Goal: Task Accomplishment & Management: Complete application form

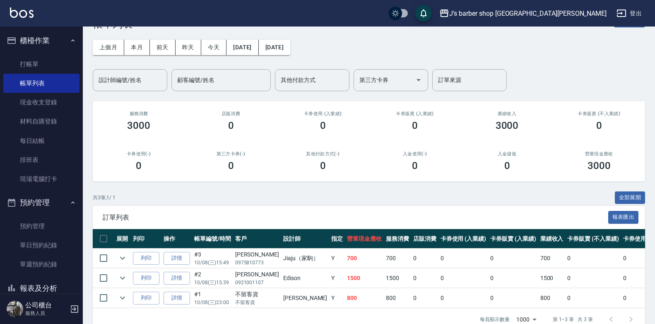
scroll to position [50, 0]
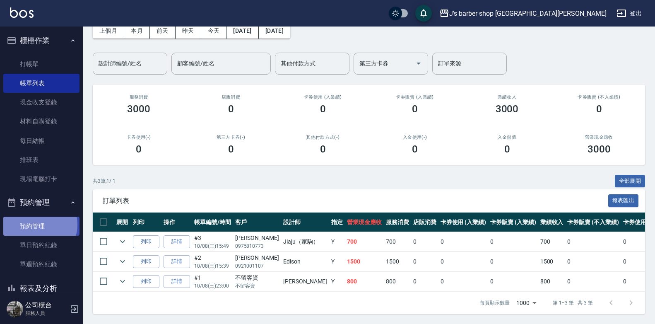
click at [36, 224] on link "預約管理" at bounding box center [41, 226] width 76 height 19
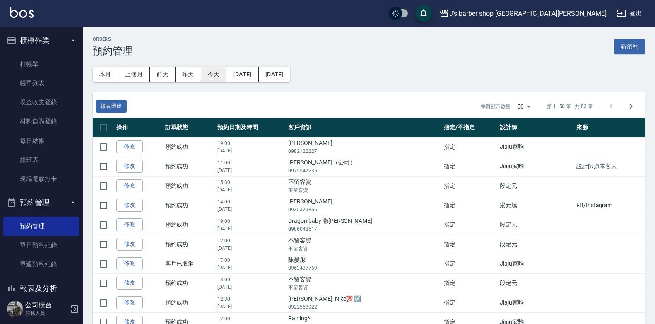
click at [210, 70] on button "今天" at bounding box center [214, 74] width 26 height 15
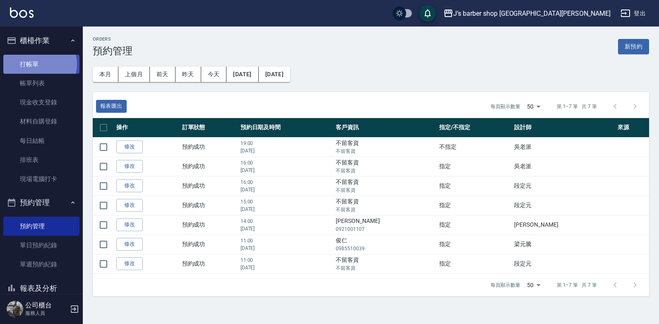
click at [33, 64] on link "打帳單" at bounding box center [41, 64] width 76 height 19
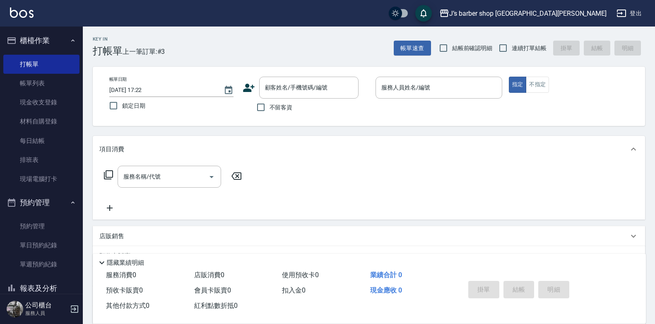
click at [287, 105] on span "不留客資" at bounding box center [281, 107] width 23 height 9
click at [270, 105] on input "不留客資" at bounding box center [260, 107] width 17 height 17
checkbox input "true"
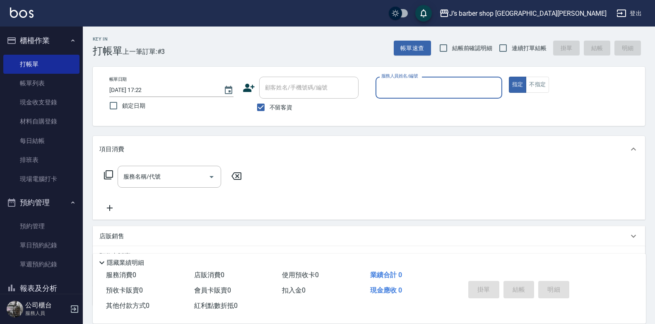
click at [405, 84] on input "服務人員姓名/編號" at bounding box center [438, 87] width 119 height 14
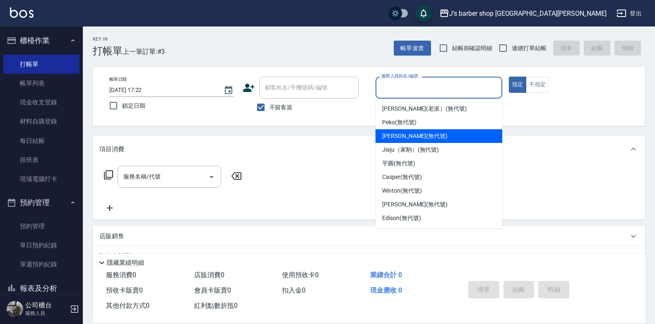
click at [422, 139] on span "[PERSON_NAME] (無代號)" at bounding box center [414, 136] width 65 height 9
type input "[PERSON_NAME](無代號)"
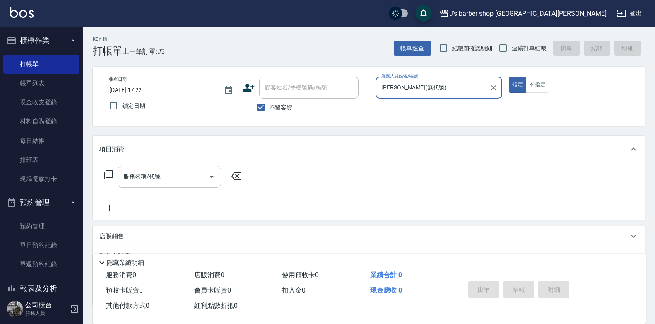
click at [188, 183] on input "服務名稱/代號" at bounding box center [163, 176] width 84 height 14
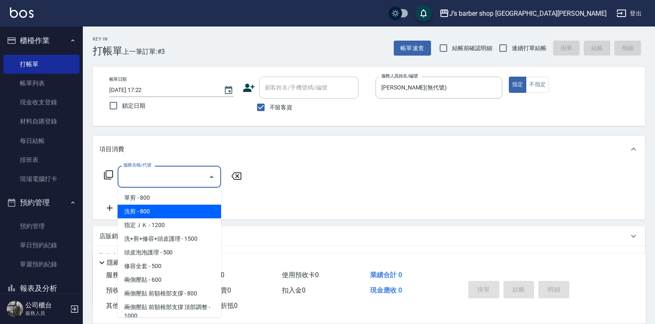
click at [176, 207] on span "洗剪 - 800" at bounding box center [170, 212] width 104 height 14
type input "洗剪(101)"
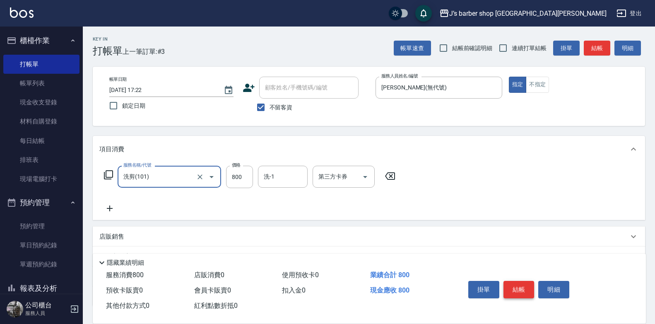
click at [520, 288] on button "結帳" at bounding box center [519, 289] width 31 height 17
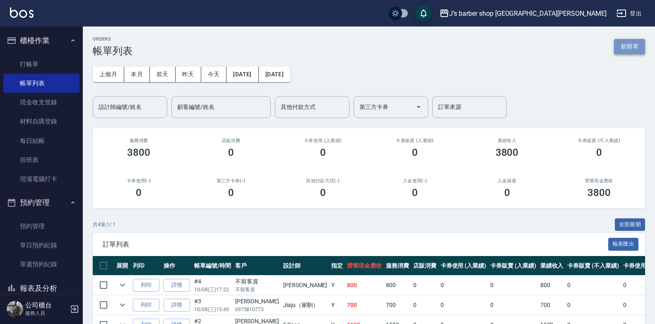
click at [633, 45] on button "新開單" at bounding box center [629, 46] width 31 height 15
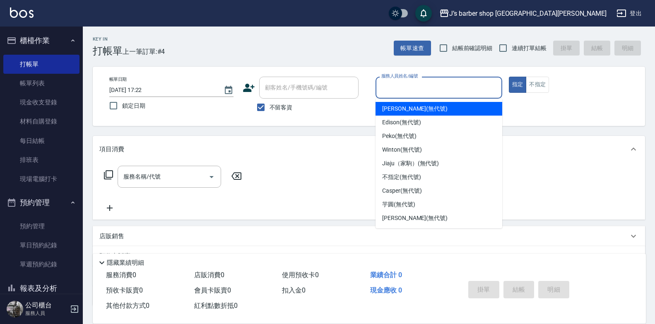
click at [393, 87] on input "服務人員姓名/編號" at bounding box center [438, 87] width 119 height 14
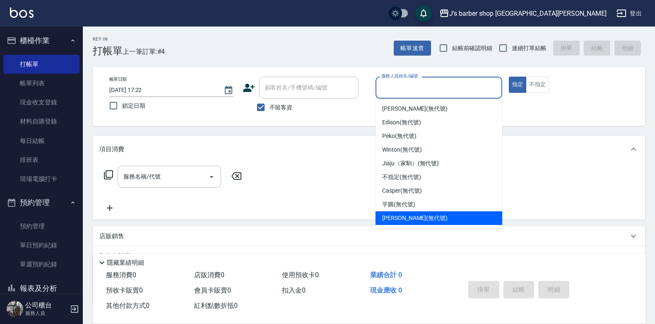
click at [425, 215] on div "[PERSON_NAME] (無代號)" at bounding box center [439, 218] width 127 height 14
type input "[PERSON_NAME](無代號)"
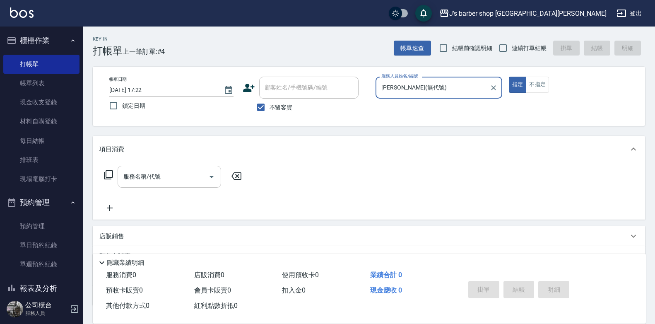
click at [168, 176] on input "服務名稱/代號" at bounding box center [163, 176] width 84 height 14
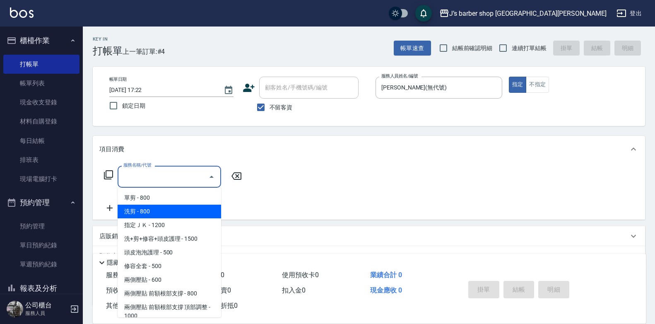
click at [181, 214] on span "洗剪 - 800" at bounding box center [170, 212] width 104 height 14
type input "洗剪(101)"
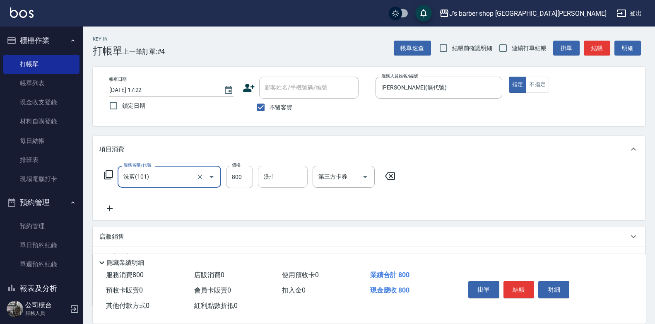
click at [277, 177] on input "洗-1" at bounding box center [283, 176] width 42 height 14
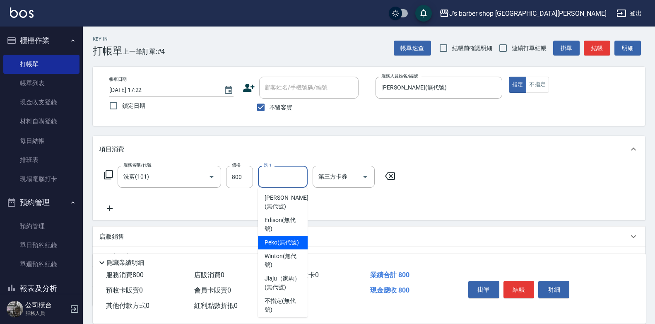
click at [287, 247] on span "Peko (無代號)" at bounding box center [282, 242] width 34 height 9
type input "Peko(無代號)"
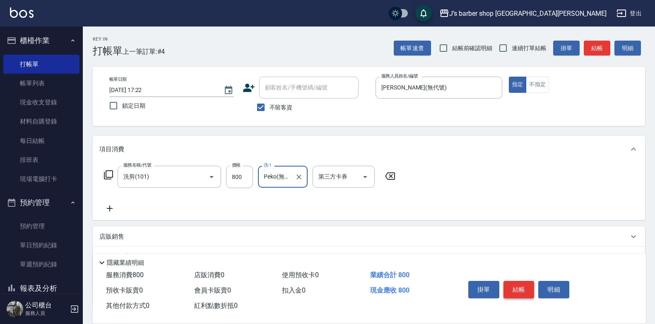
click at [519, 284] on button "結帳" at bounding box center [519, 289] width 31 height 17
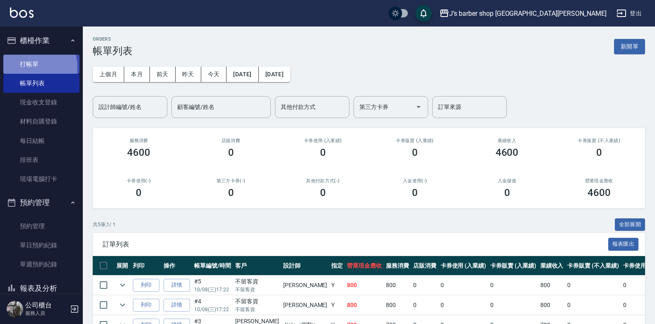
click at [29, 67] on link "打帳單" at bounding box center [41, 64] width 76 height 19
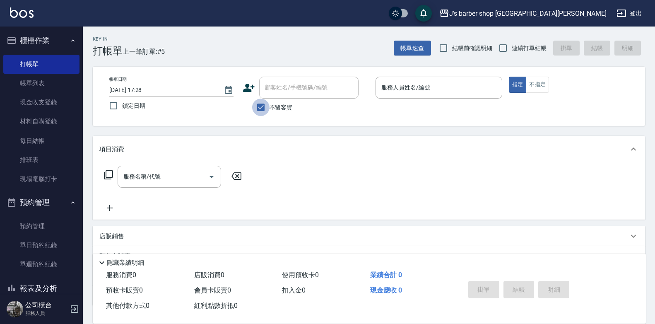
click at [256, 106] on input "不留客資" at bounding box center [260, 107] width 17 height 17
checkbox input "false"
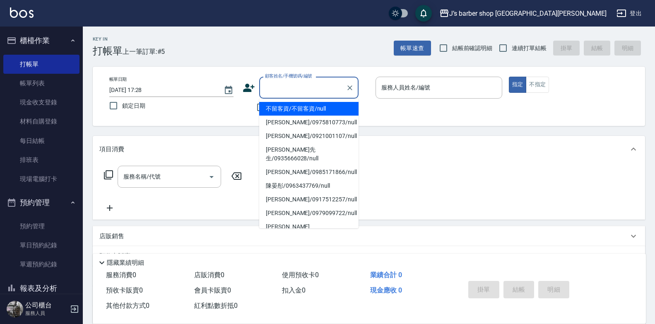
click at [286, 88] on input "顧客姓名/手機號碼/編號" at bounding box center [303, 87] width 80 height 14
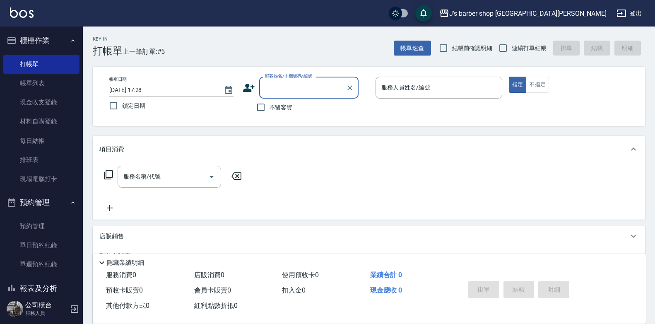
click at [312, 90] on input "顧客姓名/手機號碼/編號" at bounding box center [303, 87] width 80 height 14
click at [285, 86] on input "顧客姓名/手機號碼/編號" at bounding box center [303, 87] width 80 height 14
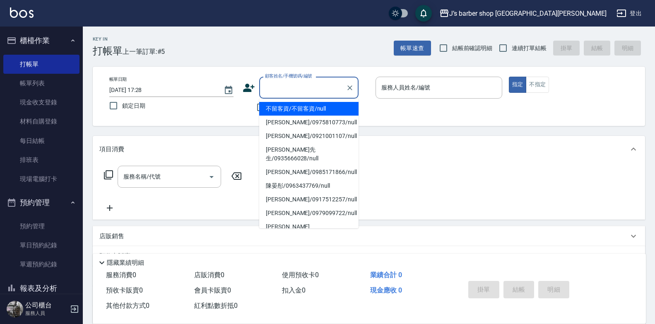
click at [282, 86] on input "顧客姓名/手機號碼/編號" at bounding box center [303, 87] width 80 height 14
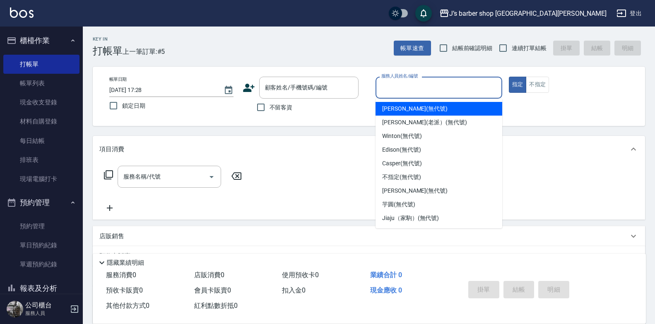
click at [421, 92] on input "服務人員姓名/編號" at bounding box center [438, 87] width 119 height 14
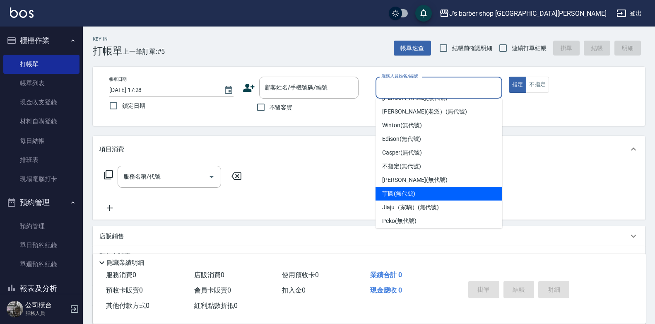
scroll to position [14, 0]
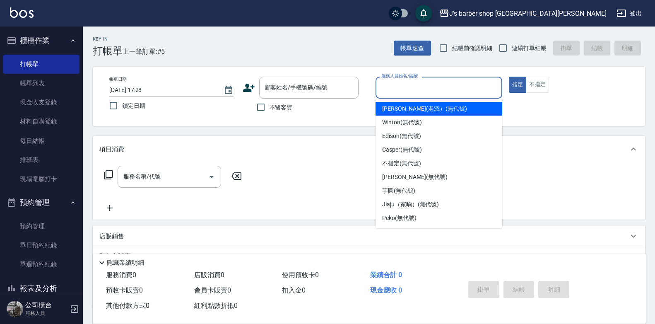
click at [416, 110] on span "[PERSON_NAME](老派） (無代號)" at bounding box center [424, 108] width 85 height 9
type input "[PERSON_NAME](老派）(無代號)"
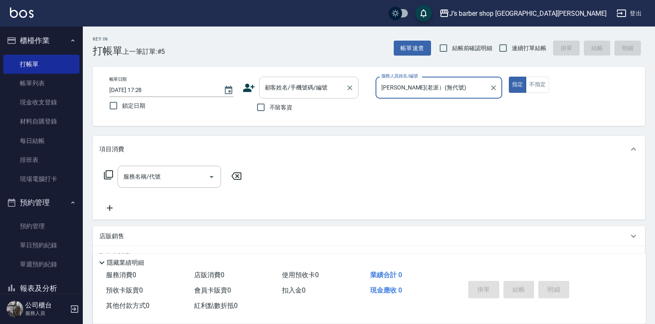
click at [289, 83] on input "顧客姓名/手機號碼/編號" at bounding box center [303, 87] width 80 height 14
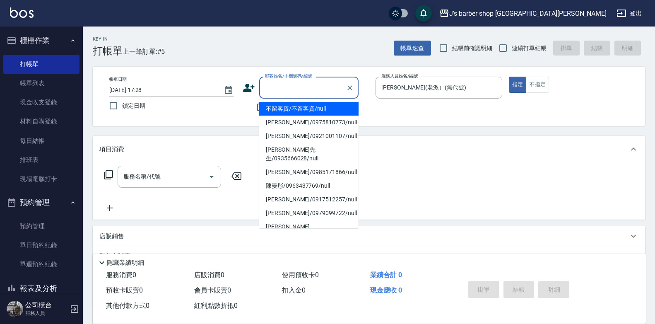
click at [303, 102] on li "不留客資/不留客資/null" at bounding box center [308, 109] width 99 height 14
type input "不留客資/不留客資/null"
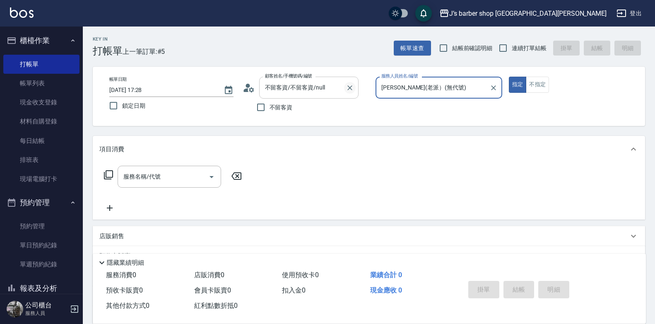
click at [350, 88] on icon "Clear" at bounding box center [349, 87] width 5 height 5
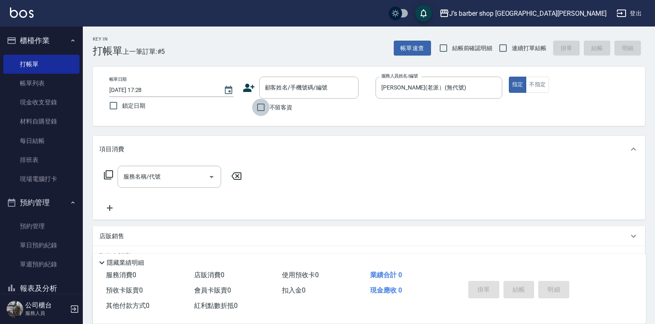
click at [261, 108] on input "不留客資" at bounding box center [260, 107] width 17 height 17
checkbox input "true"
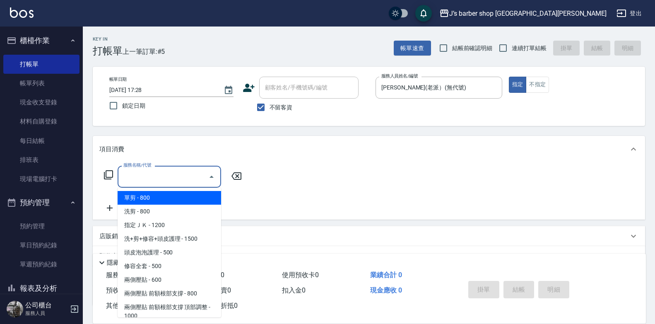
click at [184, 177] on input "服務名稱/代號" at bounding box center [163, 176] width 84 height 14
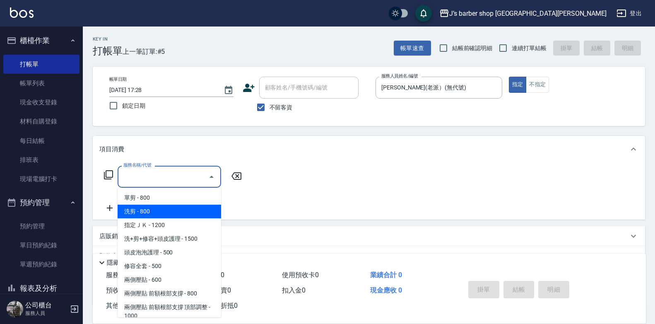
click at [150, 211] on span "洗剪 - 800" at bounding box center [170, 212] width 104 height 14
type input "洗剪(101)"
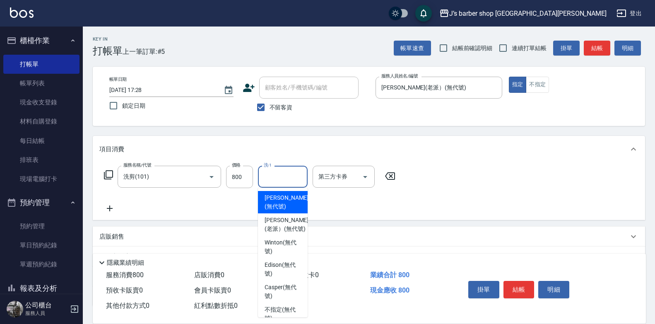
click at [273, 172] on input "洗-1" at bounding box center [283, 176] width 42 height 14
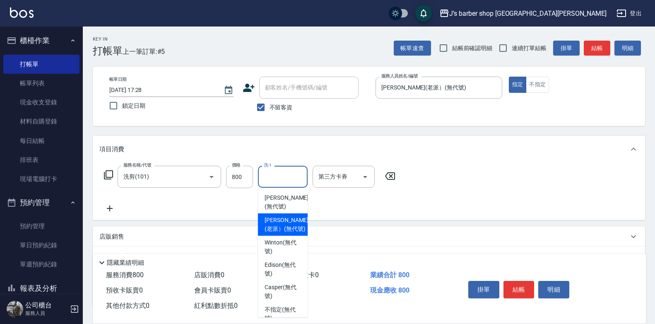
click at [297, 227] on div "[PERSON_NAME](老派） (無代號)" at bounding box center [283, 224] width 50 height 22
type input "[PERSON_NAME](老派）(無代號)"
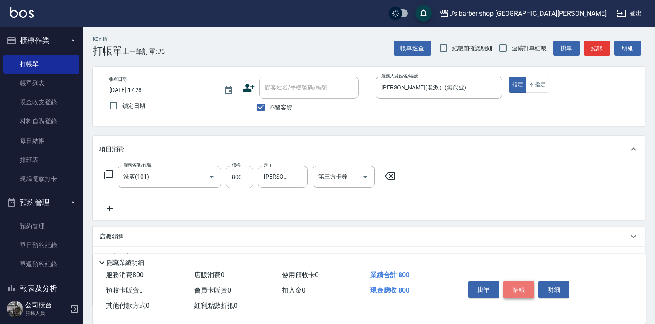
click at [526, 290] on button "結帳" at bounding box center [519, 289] width 31 height 17
